Goal: Find specific page/section

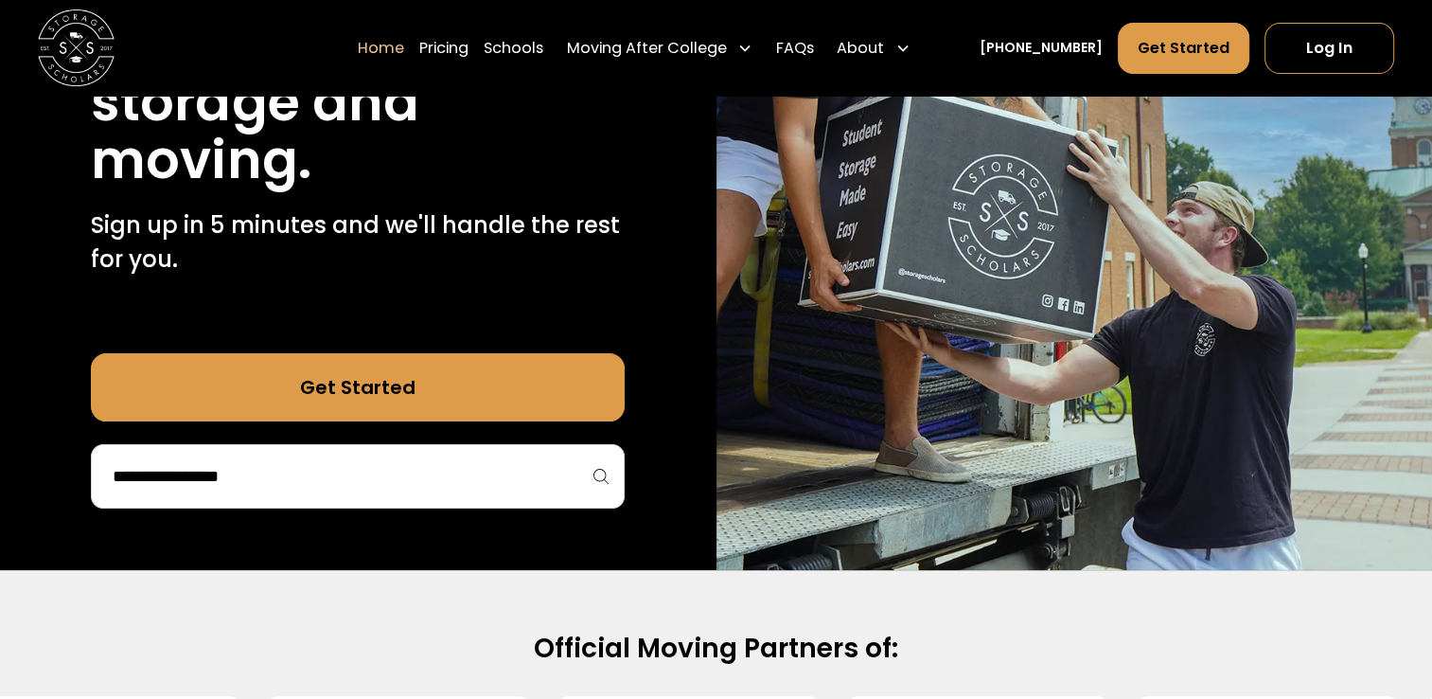
scroll to position [473, 0]
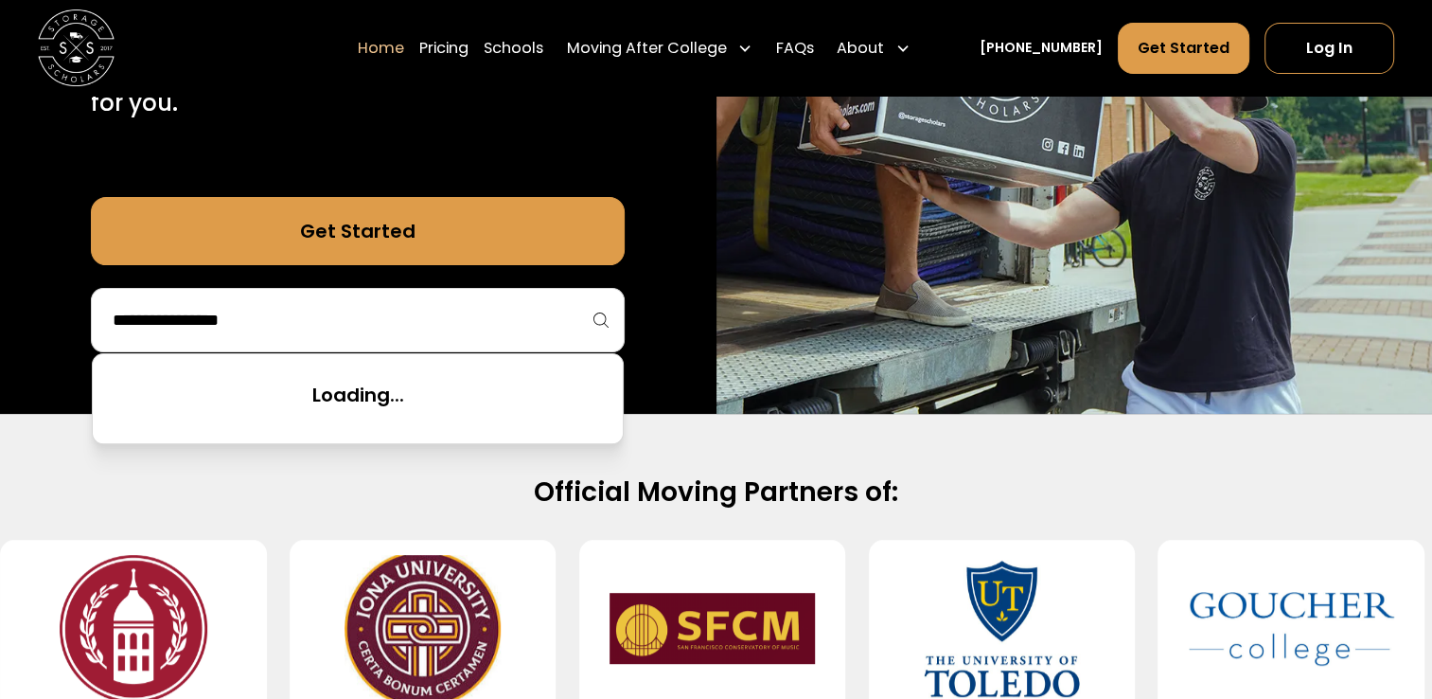
click at [212, 304] on input "search" at bounding box center [358, 320] width 494 height 32
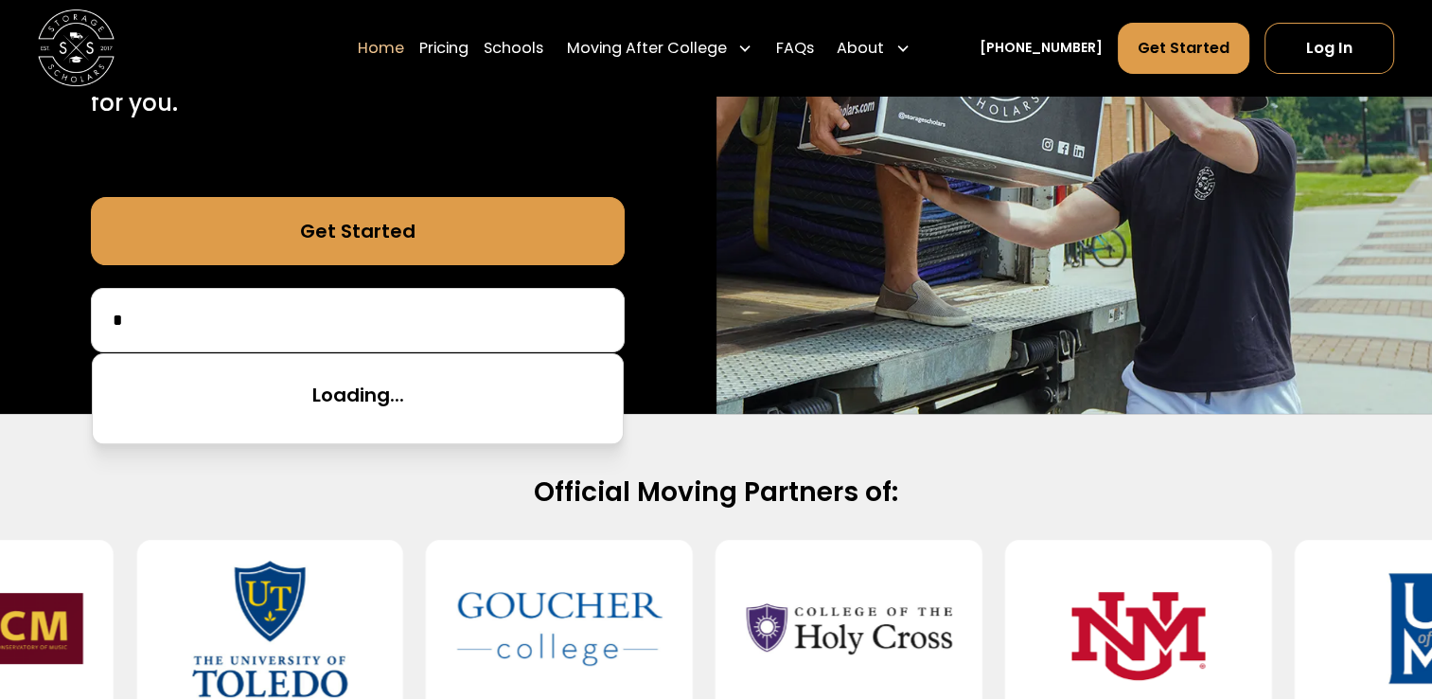
scroll to position [523, 0]
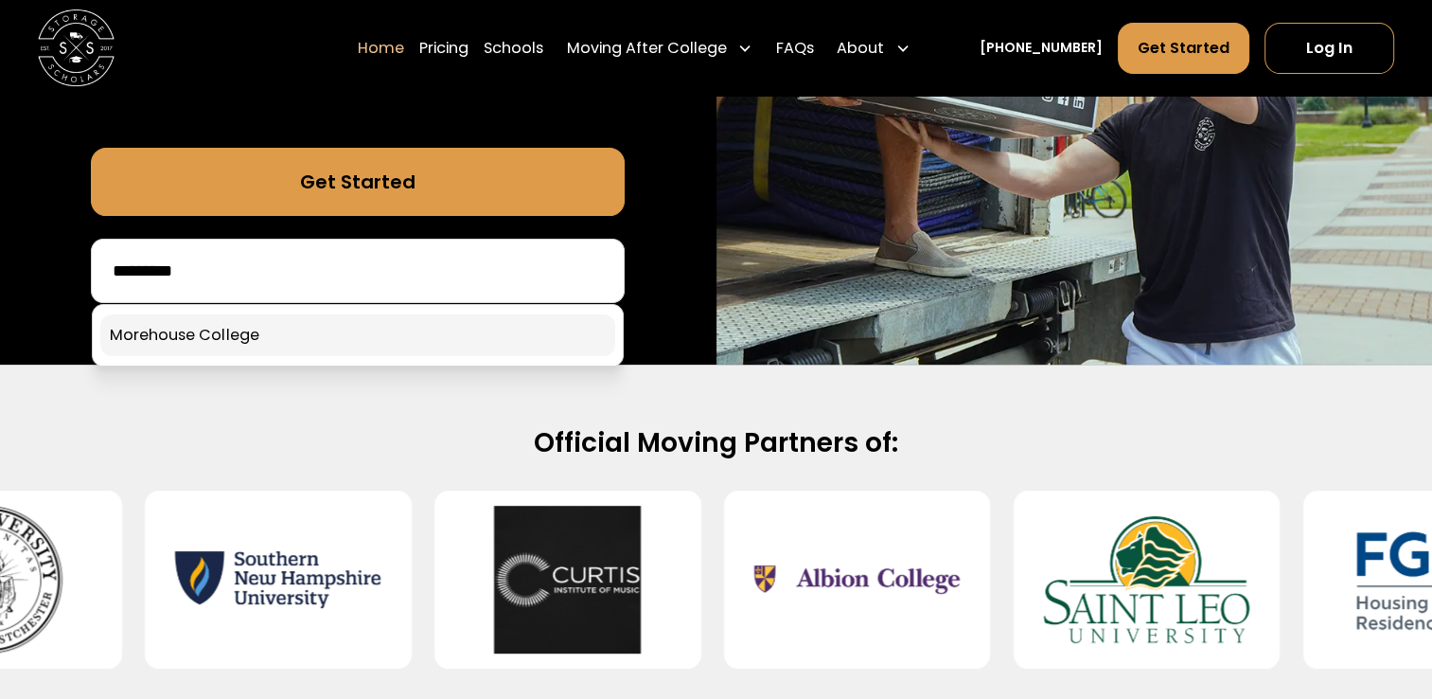
type input "*********"
click at [240, 343] on link at bounding box center [357, 335] width 515 height 42
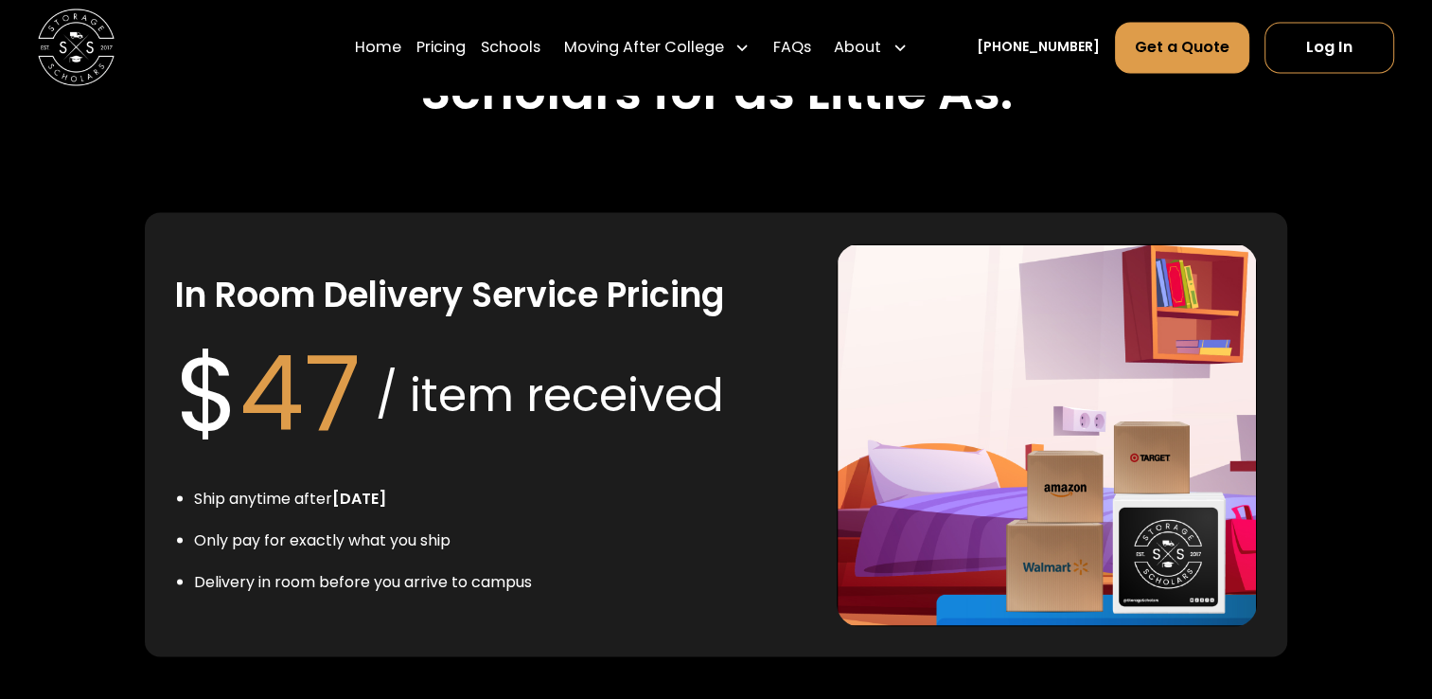
scroll to position [3597, 0]
